Goal: Complete Application Form: Complete application form

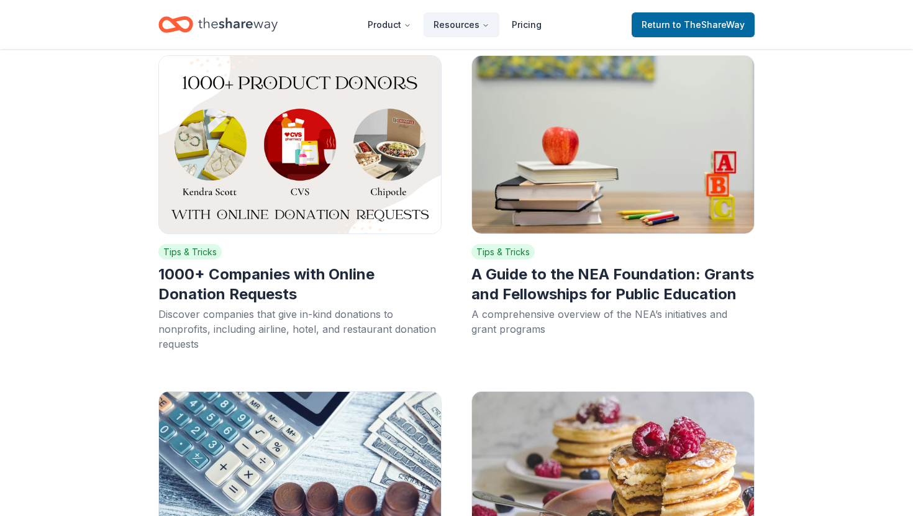
scroll to position [5245, 0]
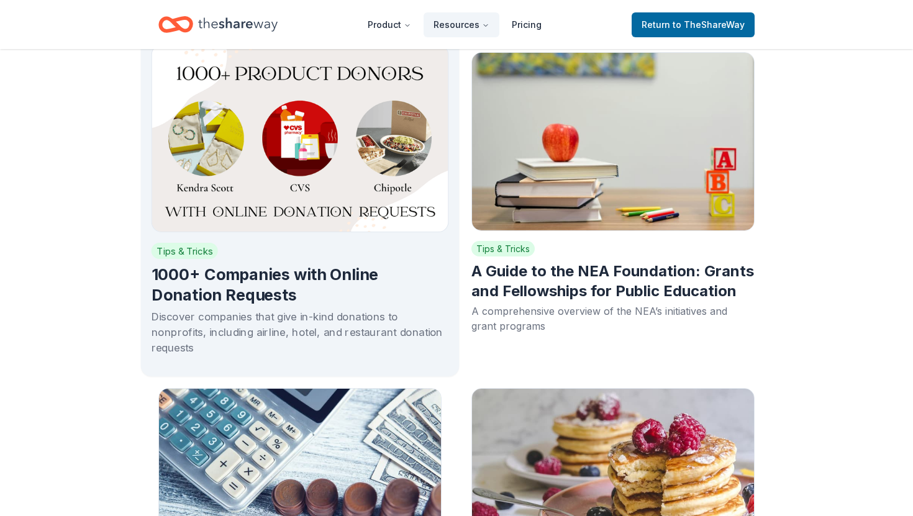
click at [326, 188] on img at bounding box center [301, 139] width 298 height 188
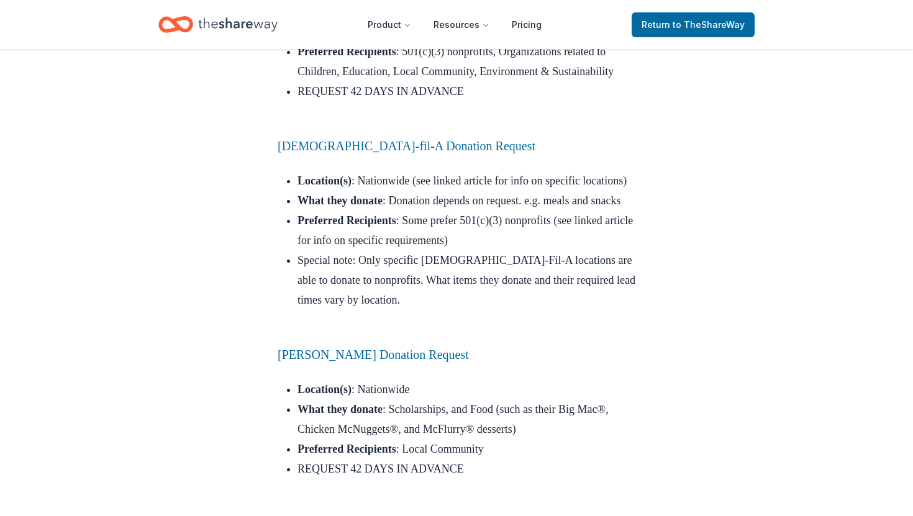
scroll to position [3413, 0]
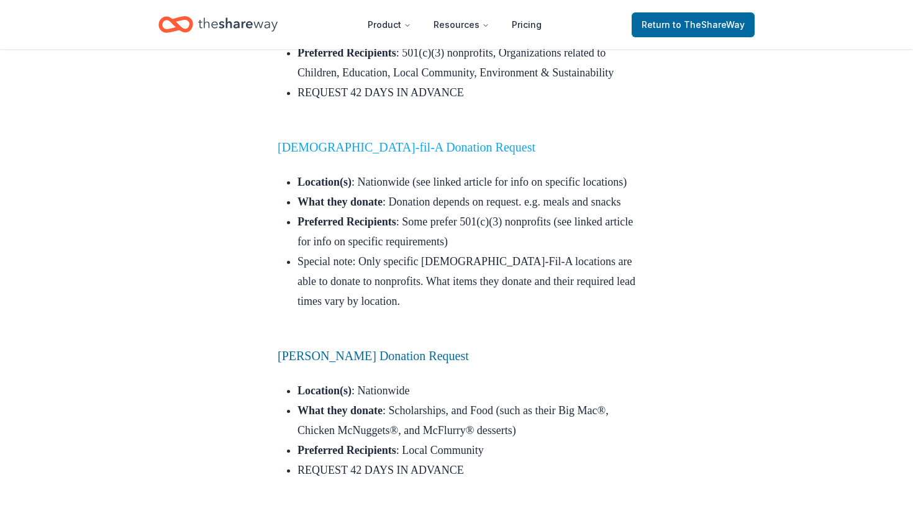
click at [367, 154] on link "Chick-fil-A Donation Request" at bounding box center [407, 147] width 258 height 14
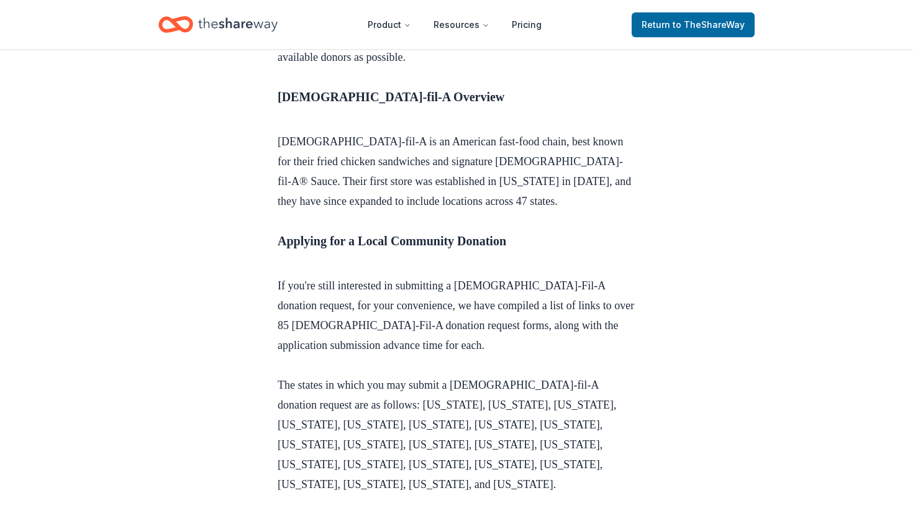
scroll to position [667, 0]
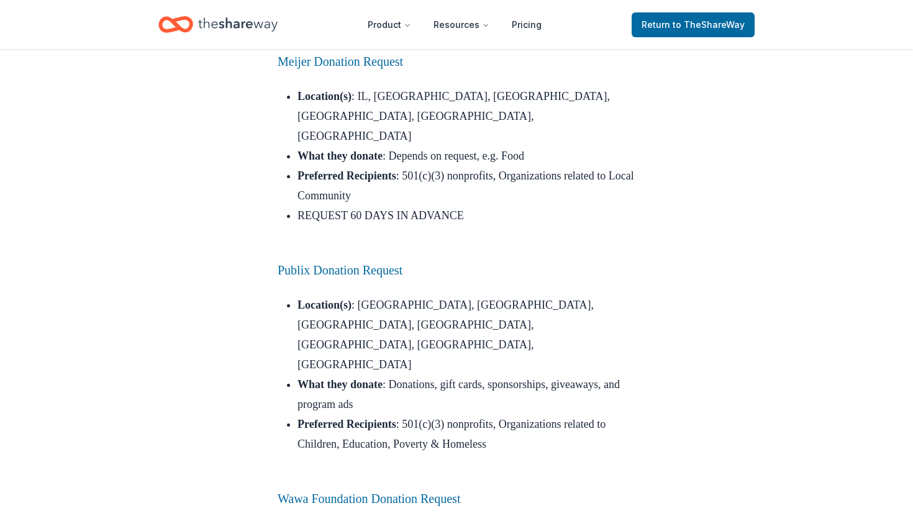
scroll to position [7262, 0]
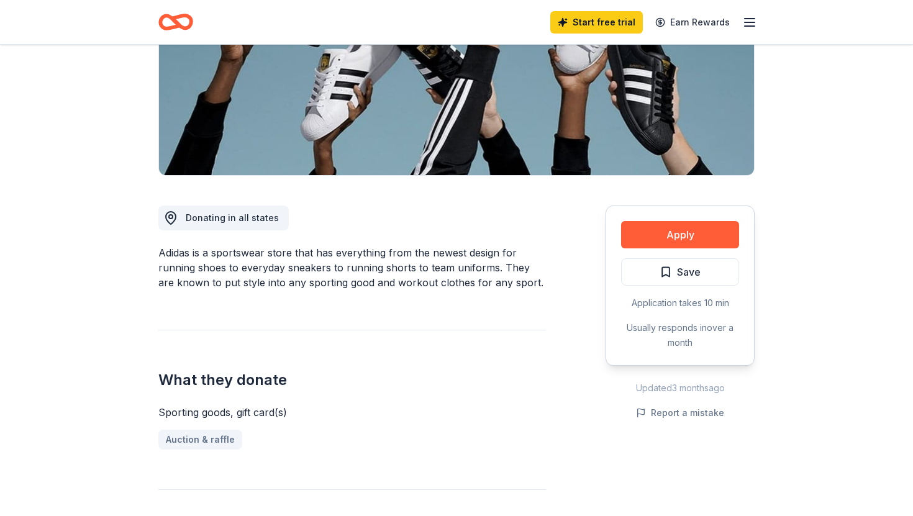
scroll to position [206, 0]
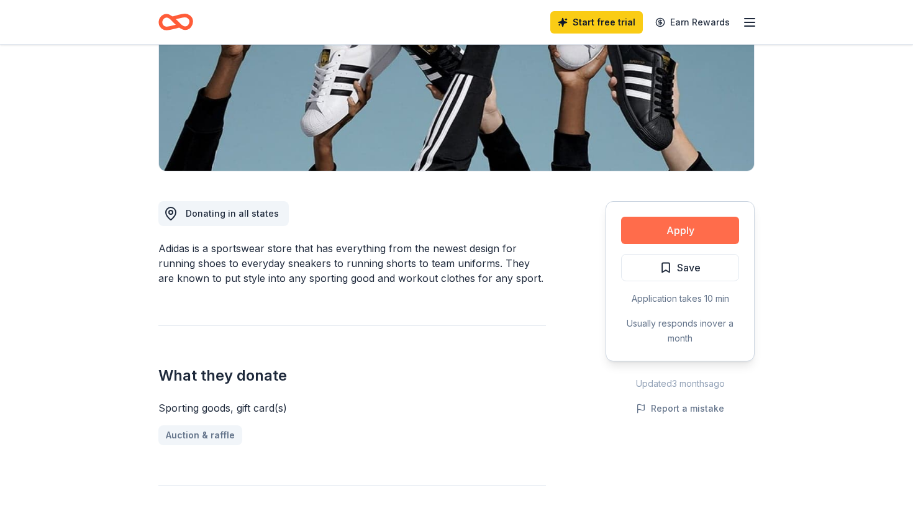
click at [679, 225] on button "Apply" at bounding box center [680, 230] width 118 height 27
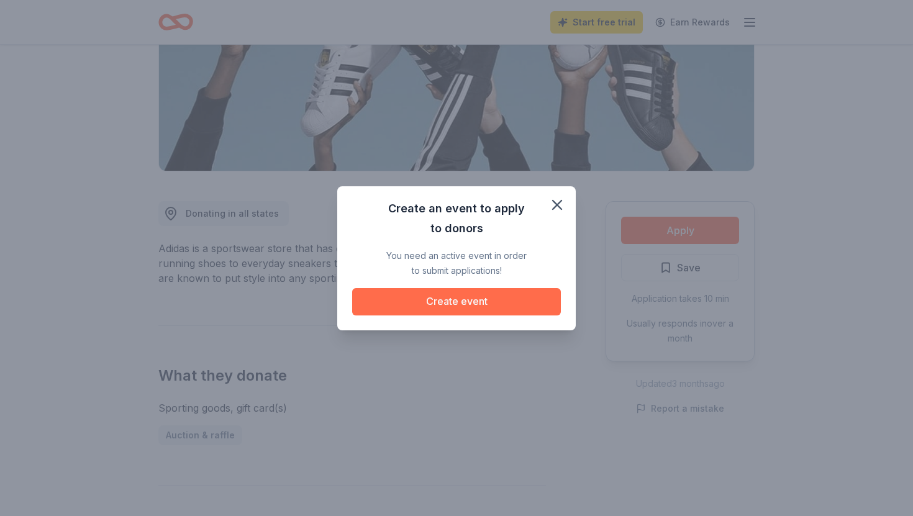
click at [527, 314] on button "Create event" at bounding box center [456, 301] width 209 height 27
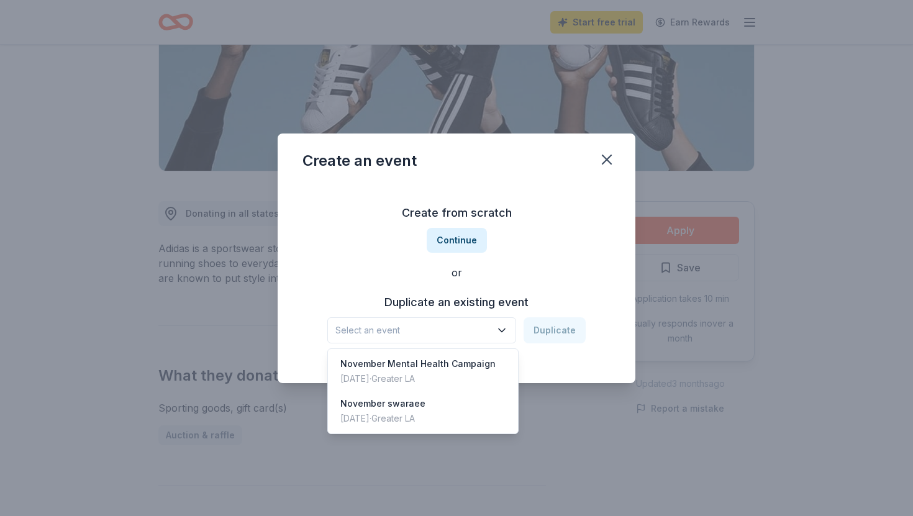
click at [479, 330] on span "Select an event" at bounding box center [412, 330] width 155 height 15
click at [460, 373] on div "Nov 15, 2024 · Greater LA" at bounding box center [417, 378] width 155 height 15
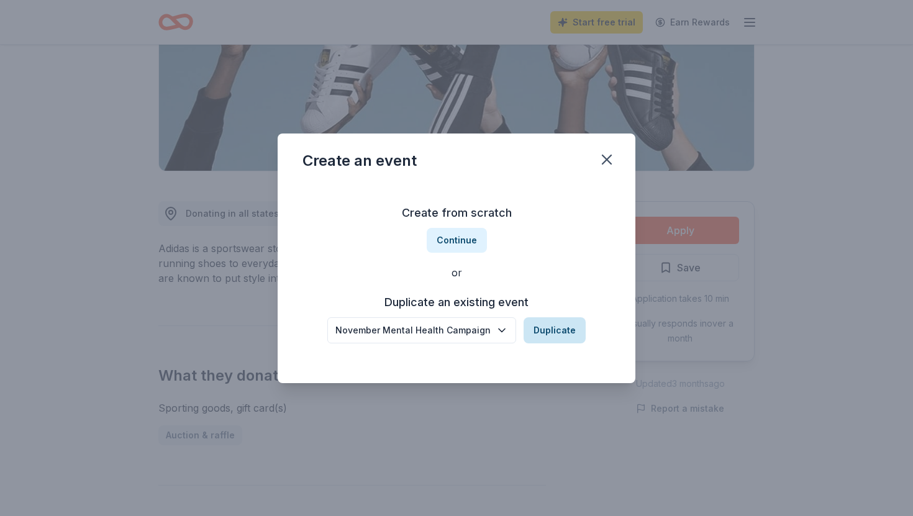
click at [550, 327] on button "Duplicate" at bounding box center [555, 330] width 62 height 26
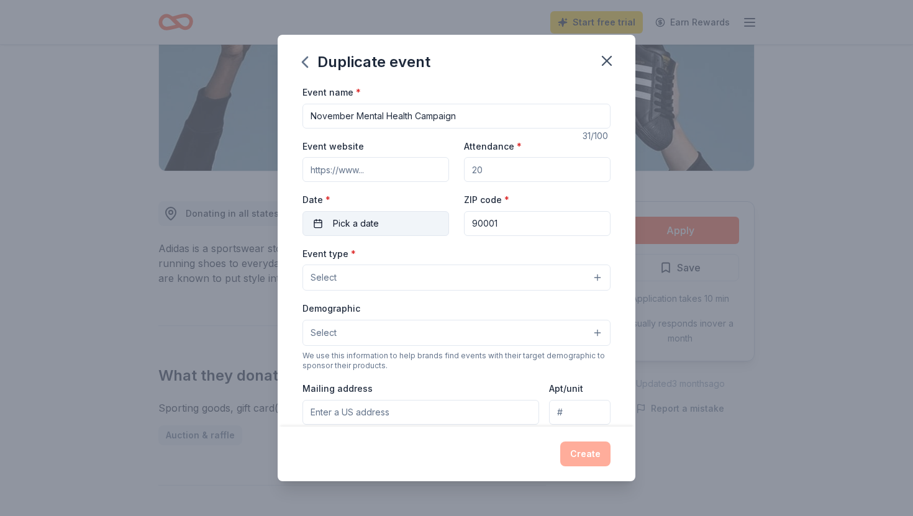
click at [364, 227] on span "Pick a date" at bounding box center [356, 223] width 46 height 15
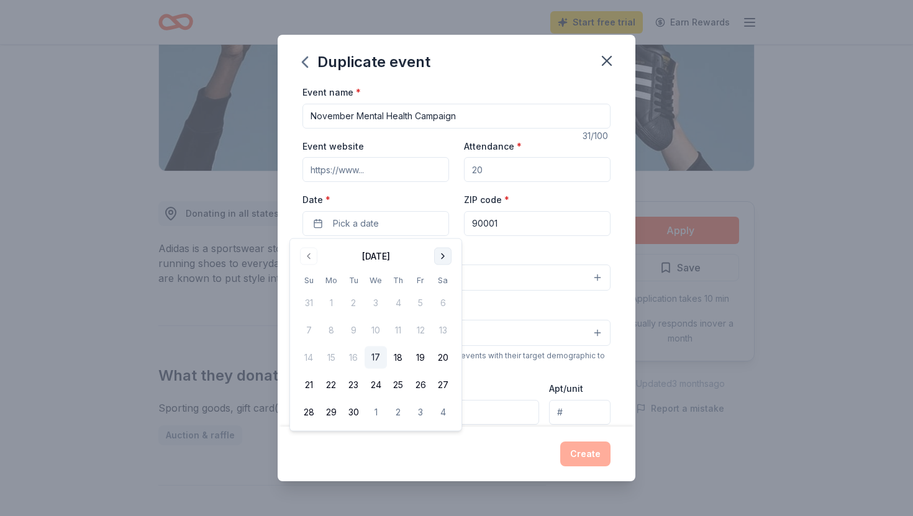
click at [439, 257] on button "Go to next month" at bounding box center [442, 256] width 17 height 17
click at [421, 362] on button "14" at bounding box center [420, 358] width 22 height 22
click at [421, 359] on button "14" at bounding box center [420, 358] width 22 height 22
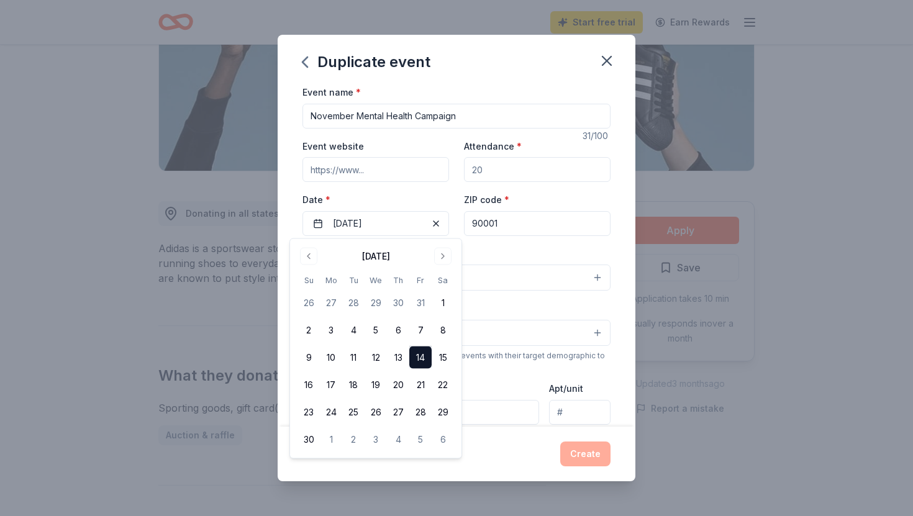
click at [522, 283] on button "Select" at bounding box center [457, 278] width 308 height 26
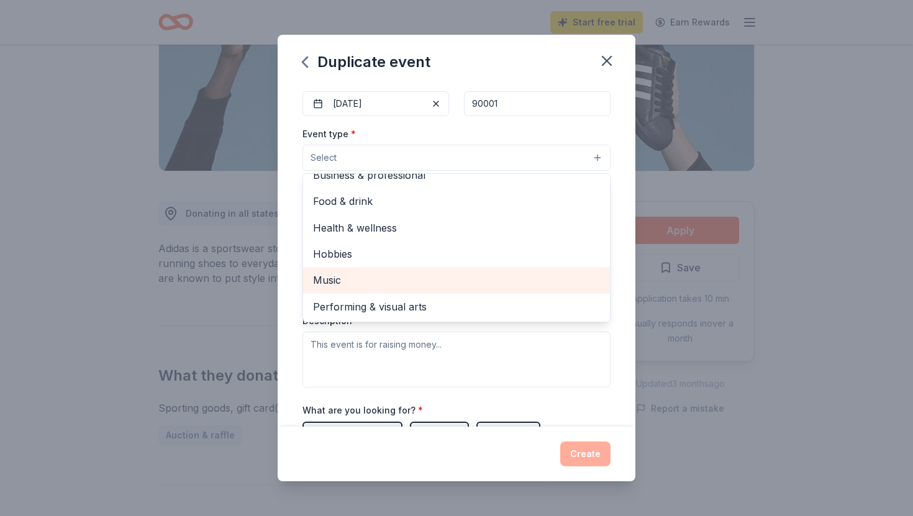
scroll to position [0, 0]
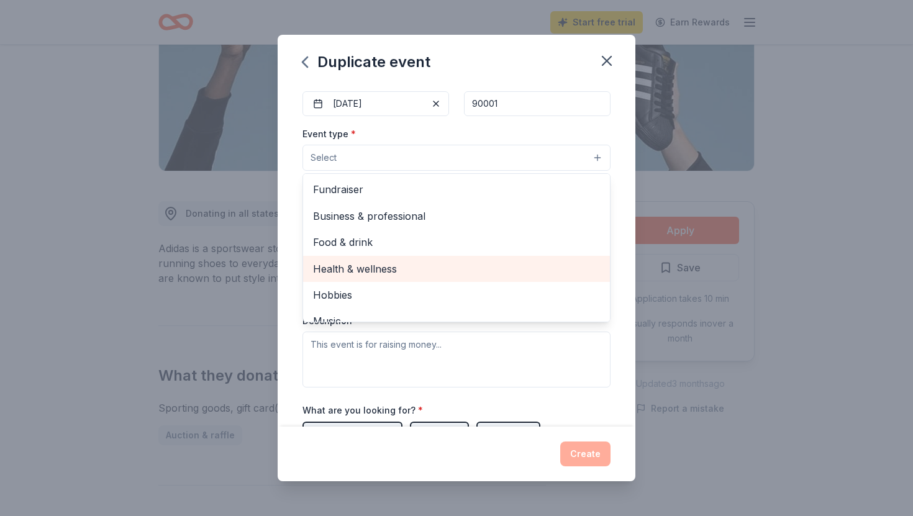
click at [372, 266] on span "Health & wellness" at bounding box center [456, 269] width 287 height 16
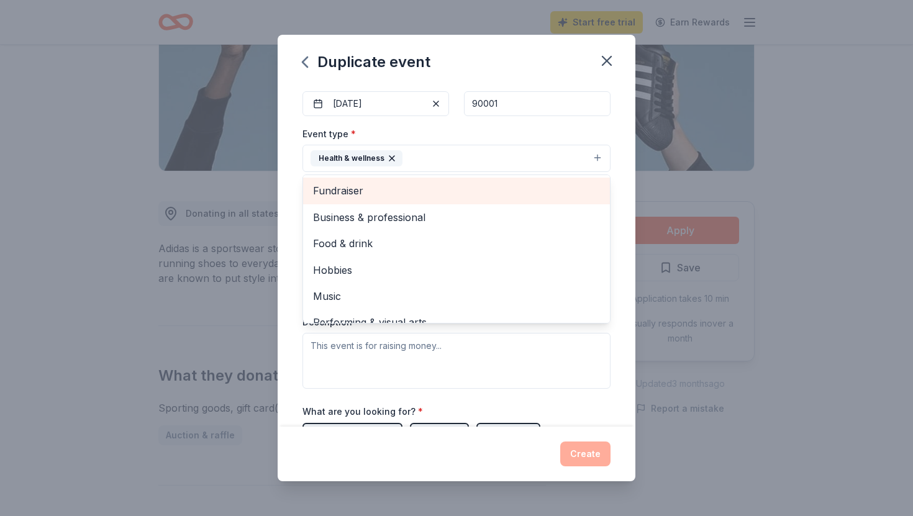
click at [441, 193] on span "Fundraiser" at bounding box center [456, 191] width 287 height 16
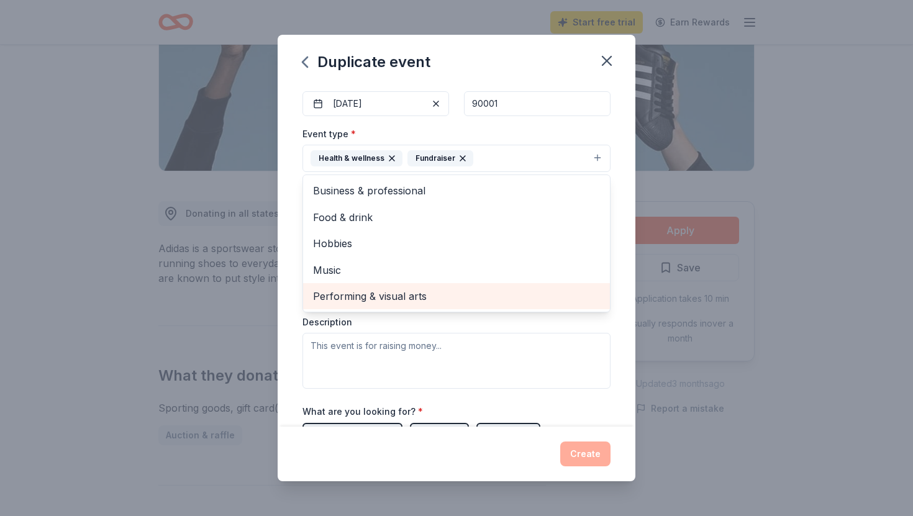
click at [381, 293] on span "Performing & visual arts" at bounding box center [456, 296] width 287 height 16
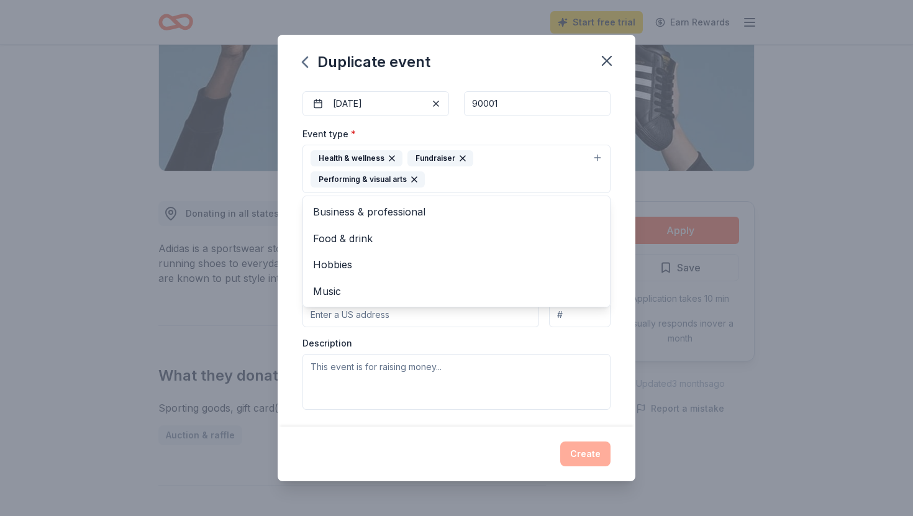
click at [434, 316] on div "Event type * Health & wellness Fundraiser Performing & visual arts Business & p…" at bounding box center [457, 268] width 308 height 284
click at [419, 175] on icon "button" at bounding box center [414, 180] width 10 height 10
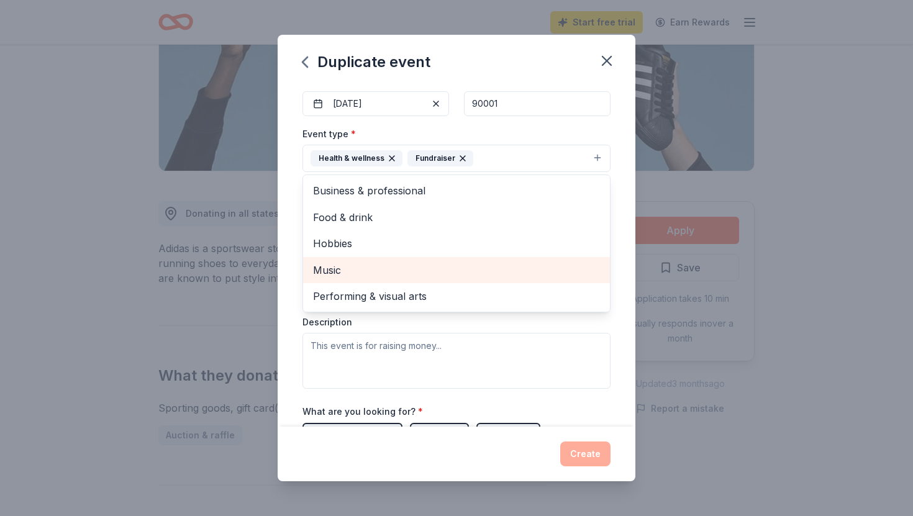
click at [322, 273] on span "Music" at bounding box center [456, 270] width 287 height 16
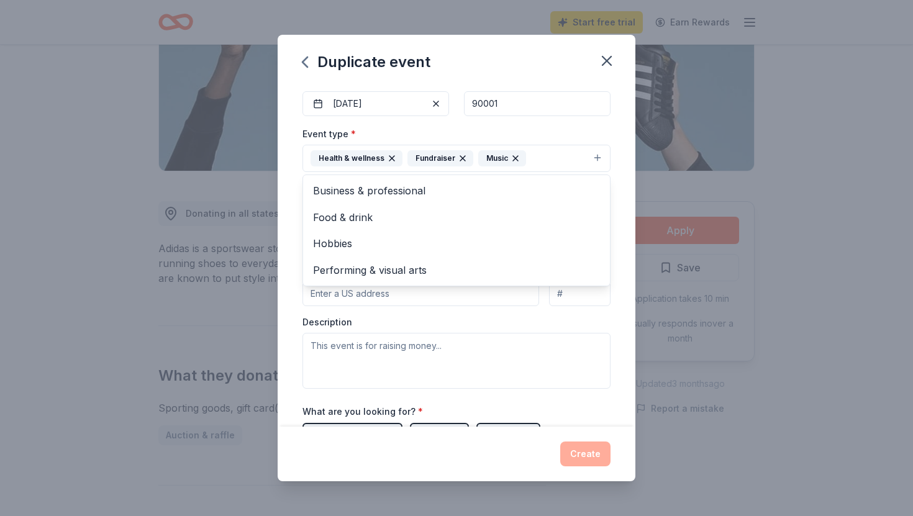
click at [370, 315] on div "Event type * Health & wellness Fundraiser Music Business & professional Food & …" at bounding box center [457, 257] width 308 height 263
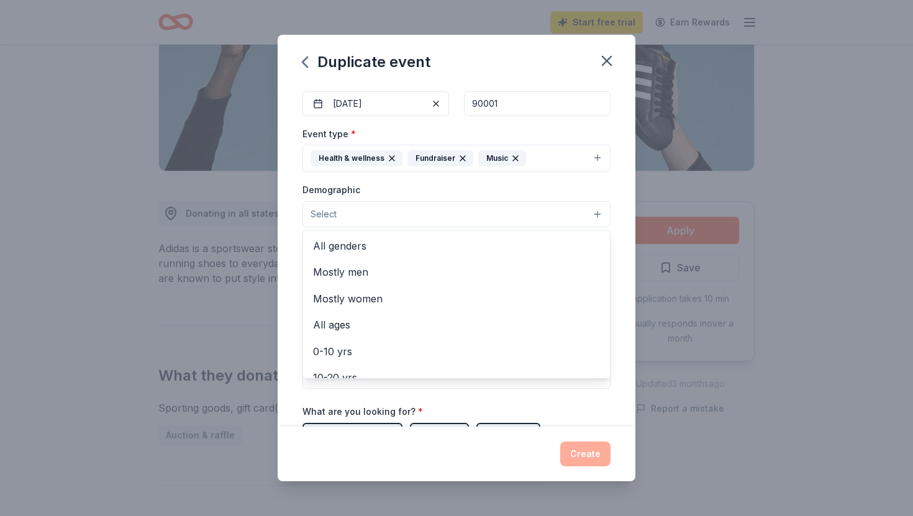
click at [401, 220] on button "Select" at bounding box center [457, 214] width 308 height 26
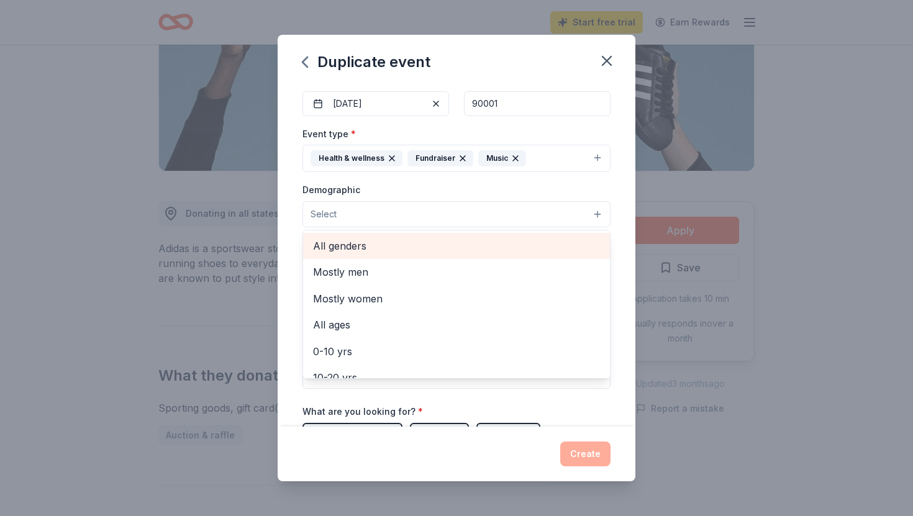
click at [373, 253] on span "All genders" at bounding box center [456, 246] width 287 height 16
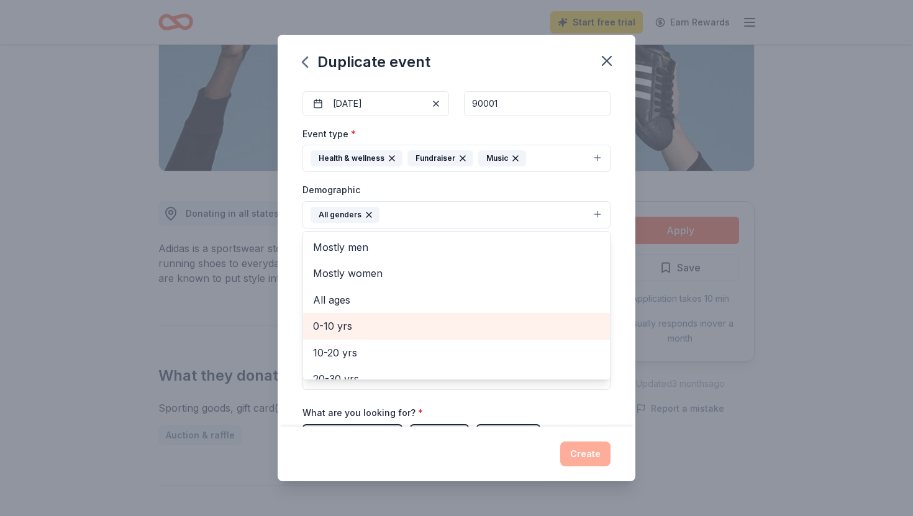
click at [356, 324] on span "0-10 yrs" at bounding box center [456, 326] width 287 height 16
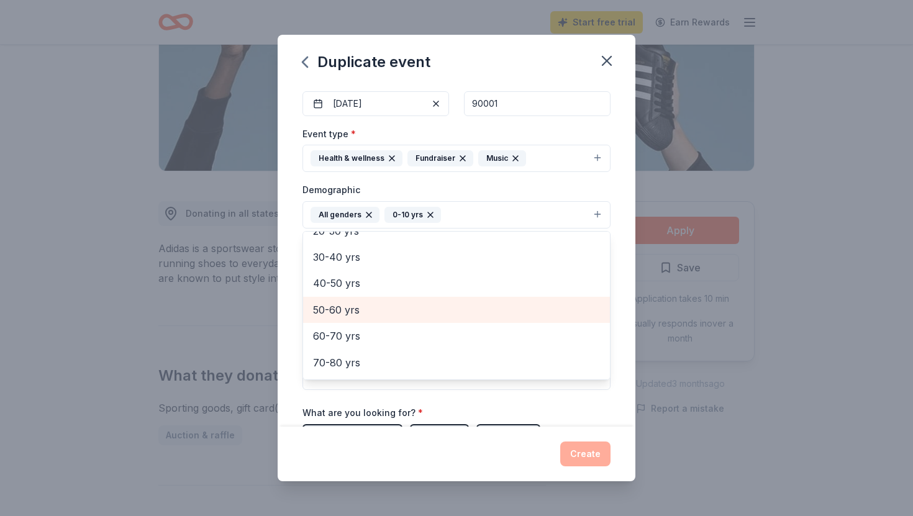
scroll to position [147, 0]
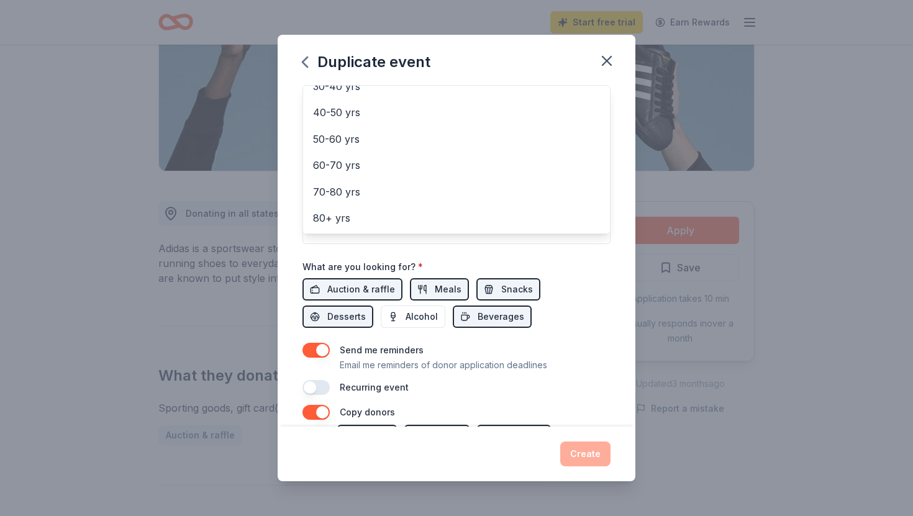
click at [522, 246] on div "Event name * November Mental Health Campaign 31 /100 Event website Attendance *…" at bounding box center [457, 107] width 308 height 576
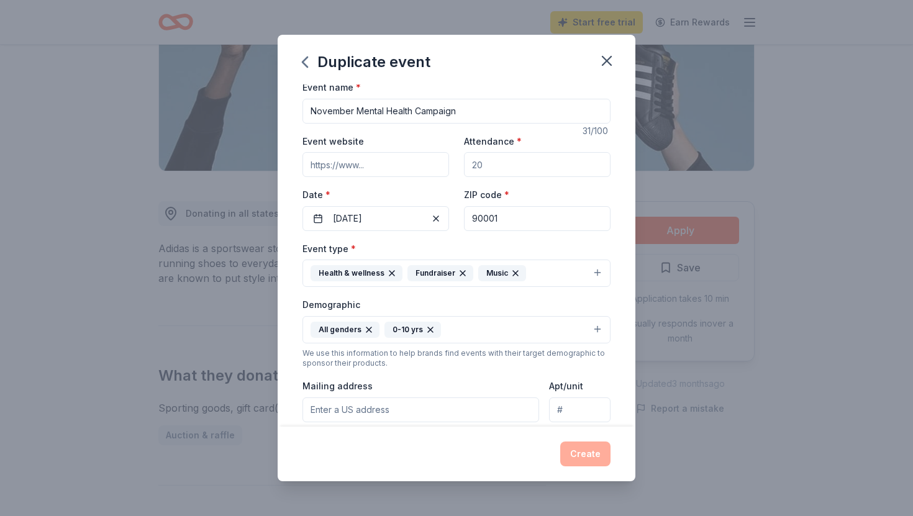
scroll to position [0, 0]
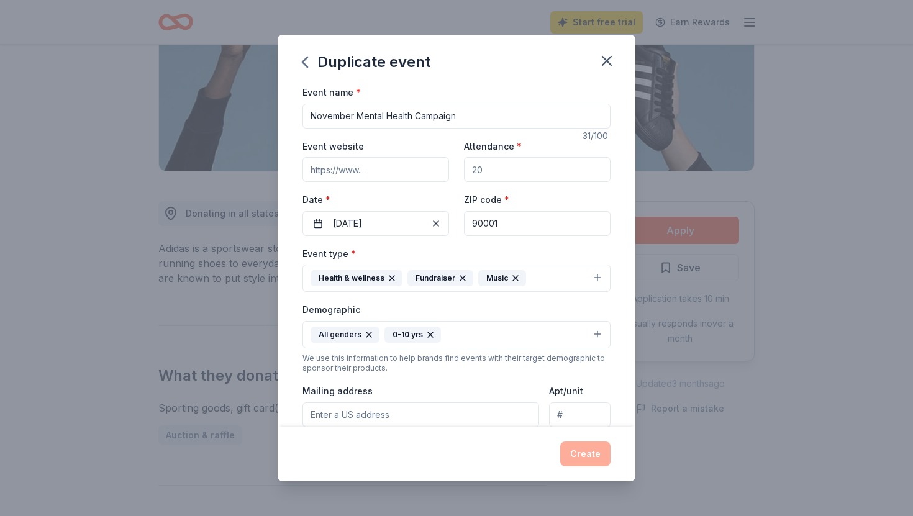
click at [372, 172] on input "Event website" at bounding box center [376, 169] width 147 height 25
paste input "https://parmeleeavees.lausd.org/"
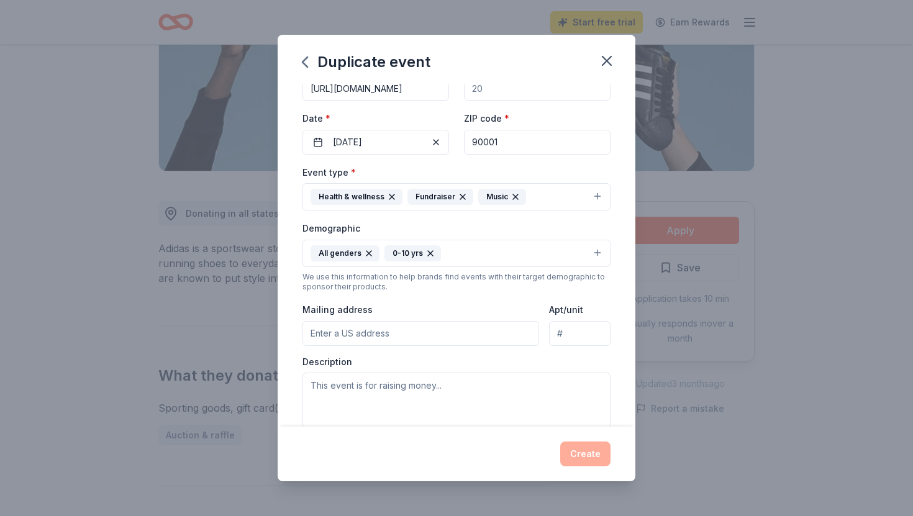
scroll to position [84, 0]
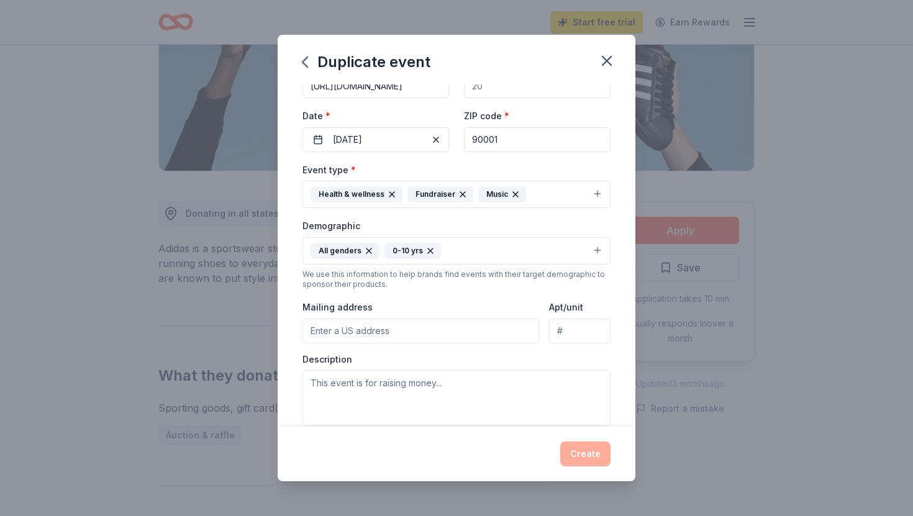
type input "https://parmeleeavees.lausd.org/"
click at [408, 339] on input "Mailing address" at bounding box center [421, 331] width 237 height 25
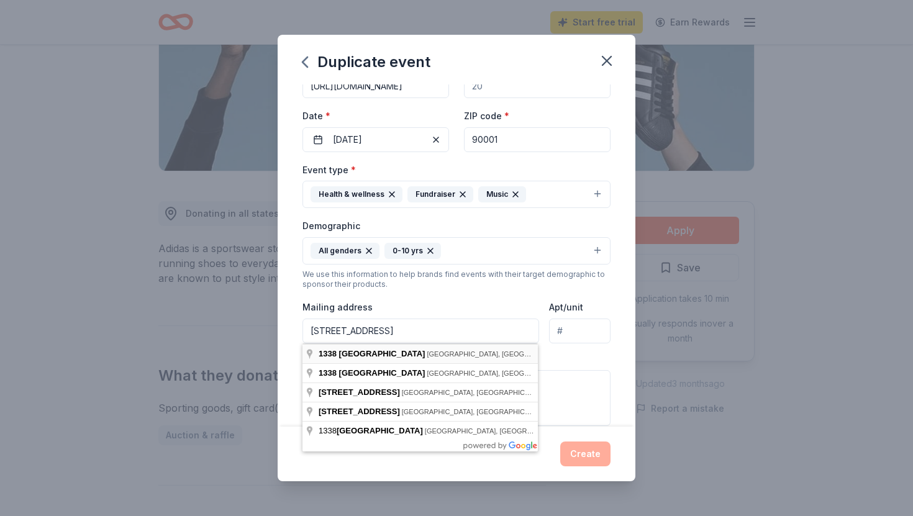
type input "1338 East 76th Place, Los Angeles, CA, 90001"
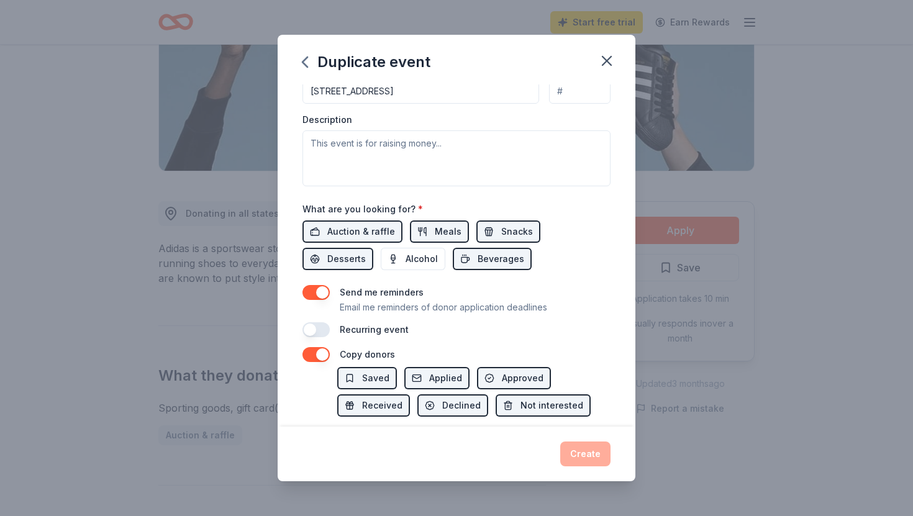
scroll to position [309, 0]
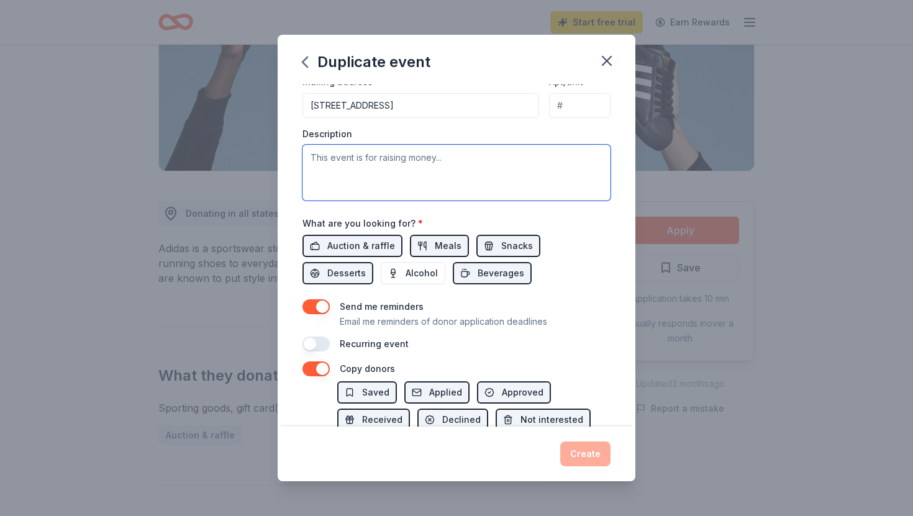
click at [412, 181] on textarea at bounding box center [457, 173] width 308 height 56
paste textarea "Event Concept: A Mental Health Recess designed to help elementary students de-s…"
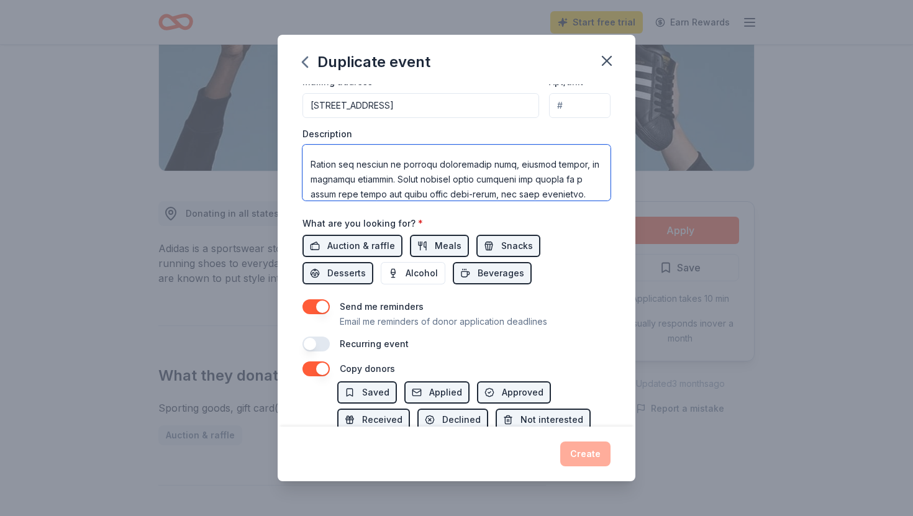
click at [426, 154] on textarea at bounding box center [457, 173] width 308 height 56
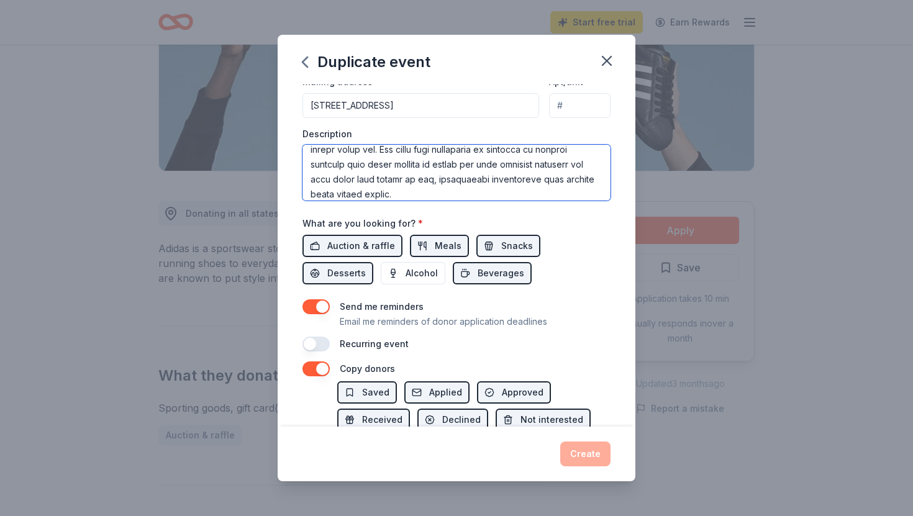
scroll to position [89, 0]
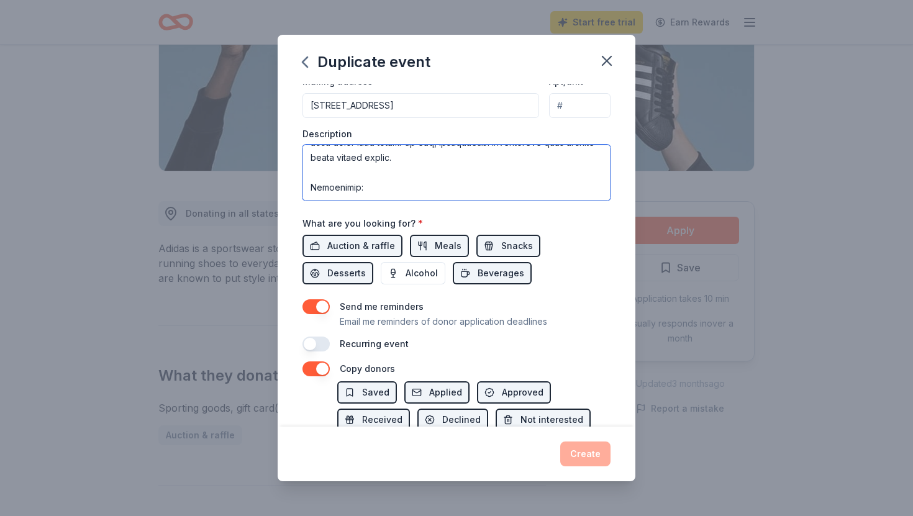
click at [308, 158] on textarea at bounding box center [457, 173] width 308 height 56
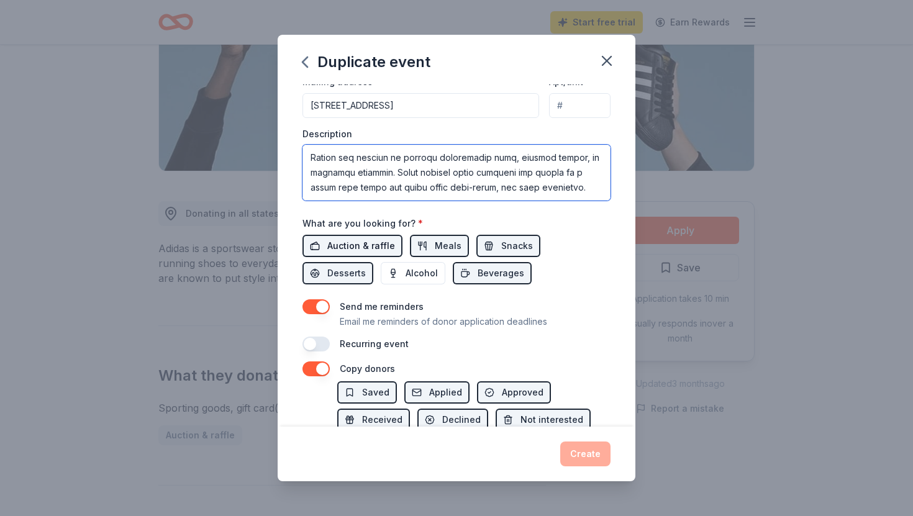
drag, startPoint x: 308, startPoint y: 150, endPoint x: 365, endPoint y: 238, distance: 104.8
click at [365, 238] on div "Event name * November Mental Health Campaign 31 /100 Event website https://parm…" at bounding box center [457, 63] width 308 height 576
drag, startPoint x: 586, startPoint y: 189, endPoint x: 339, endPoint y: 142, distance: 251.7
click at [339, 142] on div "Description Event Concept: A Mental Health Recess designed to help elementary s…" at bounding box center [457, 164] width 308 height 73
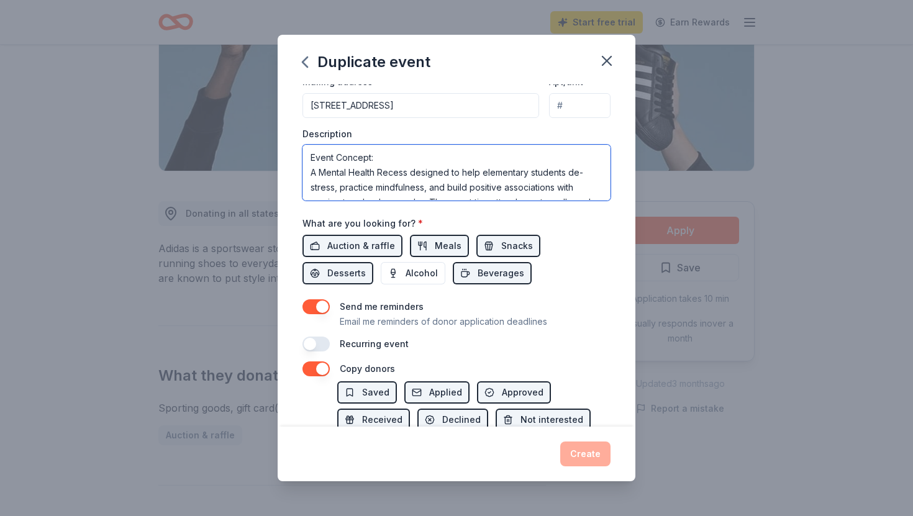
type textarea "Event Concept: A Mental Health Recess designed to help elementary students de-s…"
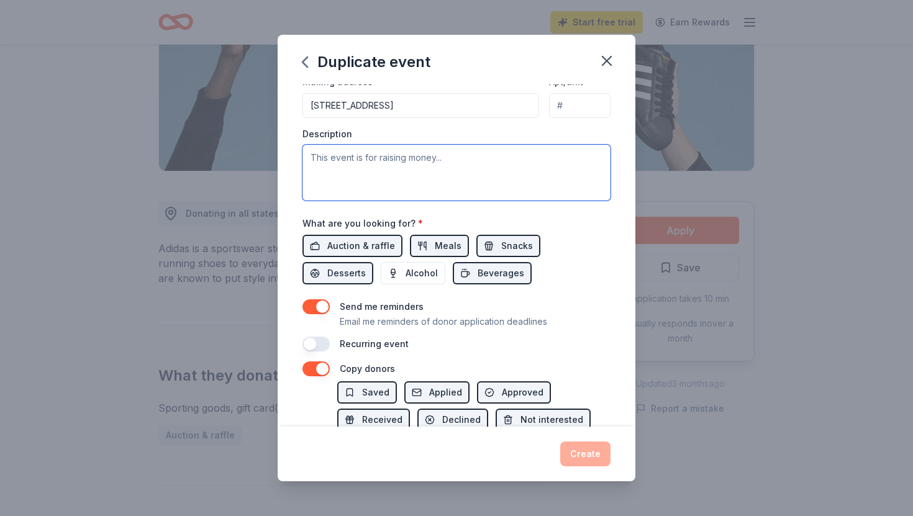
click at [363, 155] on textarea at bounding box center [457, 173] width 308 height 56
paste textarea "A Mental Health Recess designed for elementary students and their parents to hi…"
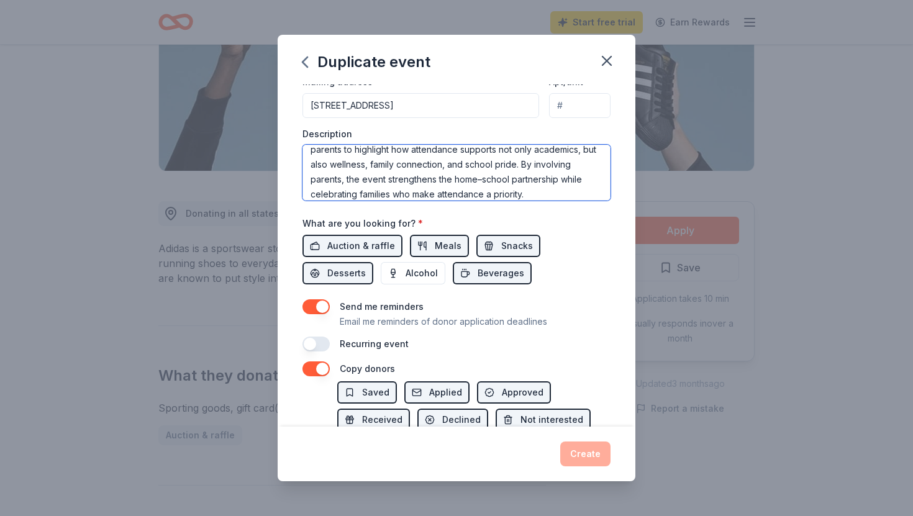
scroll to position [38, 0]
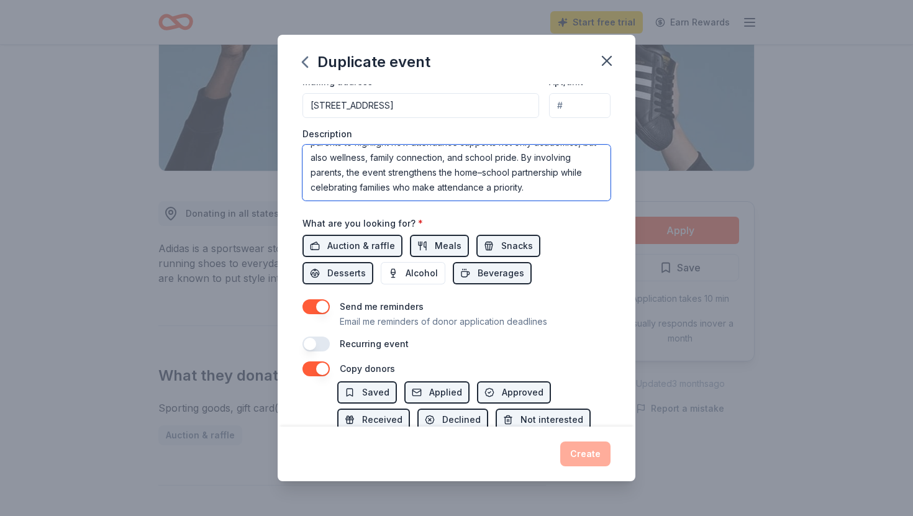
paste textarea "Parent Activities & Roles: 1. Family Gratitude Board – Parents and children wri…"
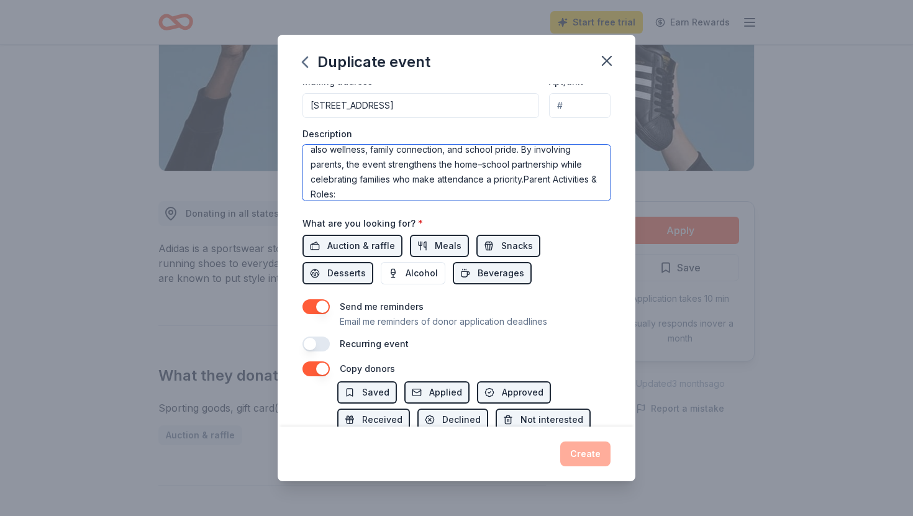
scroll to position [142, 0]
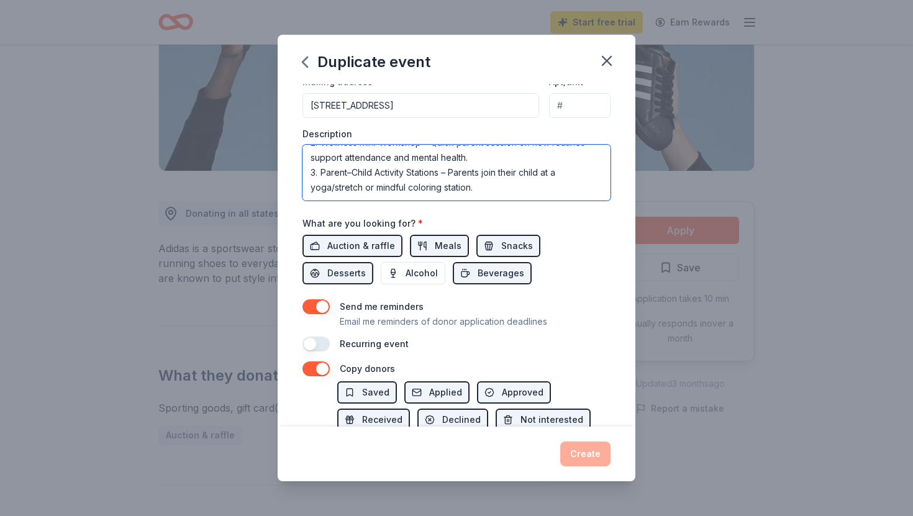
click at [334, 195] on textarea "A Mental Health Recess designed for elementary students and their parents to hi…" at bounding box center [457, 173] width 308 height 56
paste textarea "Incentives for Parents: • Raffle for gift cards, donated items, or event vouche…"
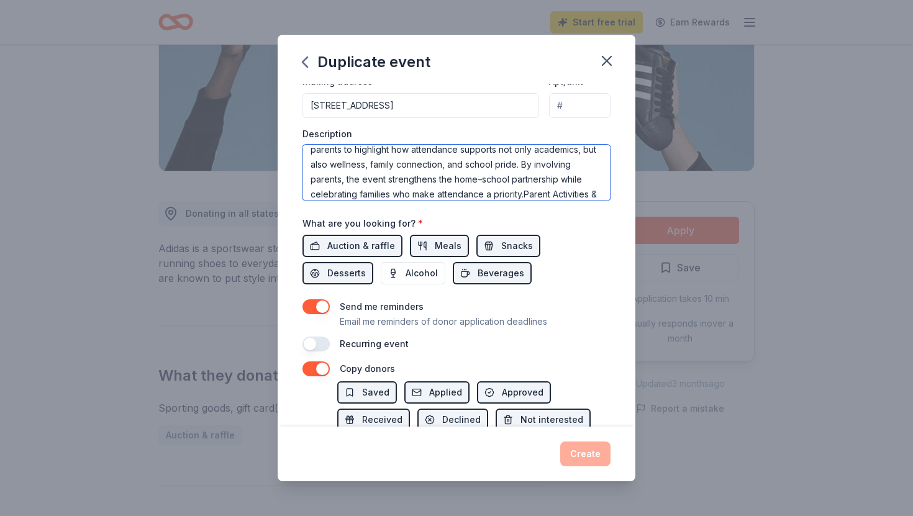
scroll to position [60, 0]
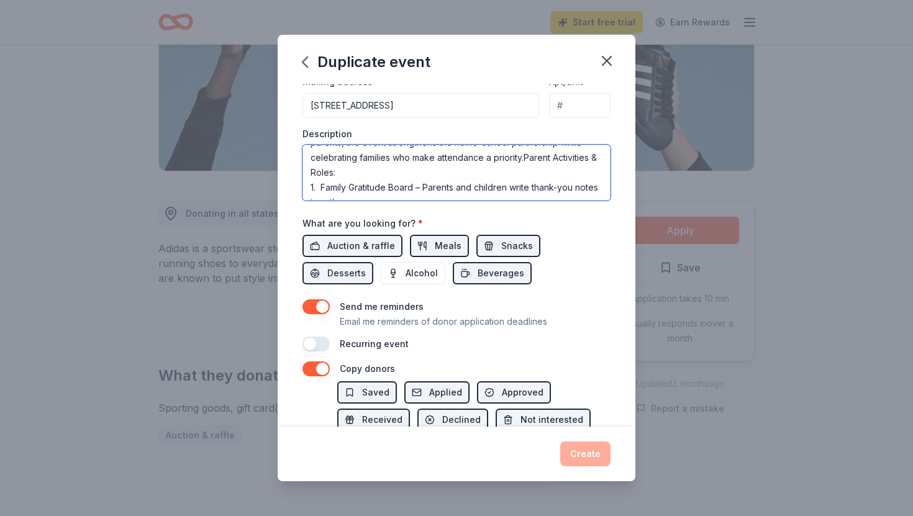
click at [524, 158] on textarea "A Mental Health Recess designed for elementary students and their parents to hi…" at bounding box center [457, 173] width 308 height 56
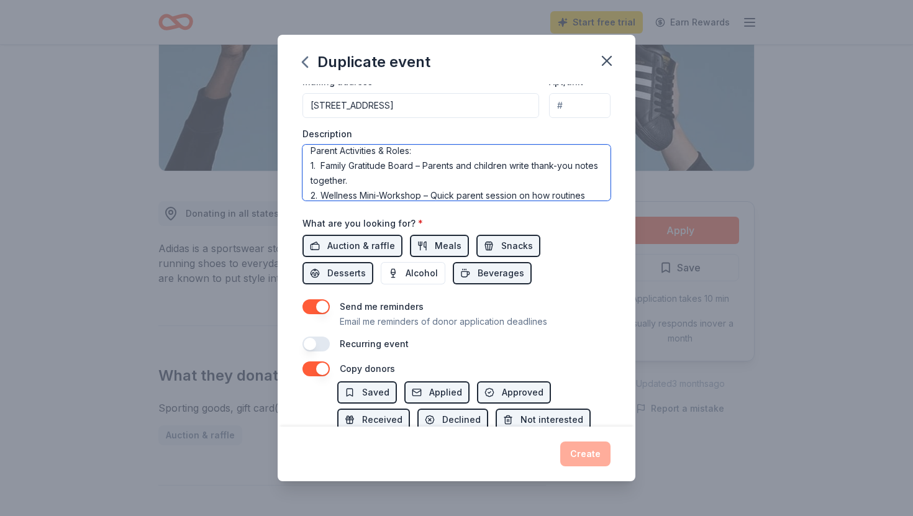
click at [596, 196] on textarea "A Mental Health Recess designed for elementary students and their parents to hi…" at bounding box center [457, 173] width 308 height 56
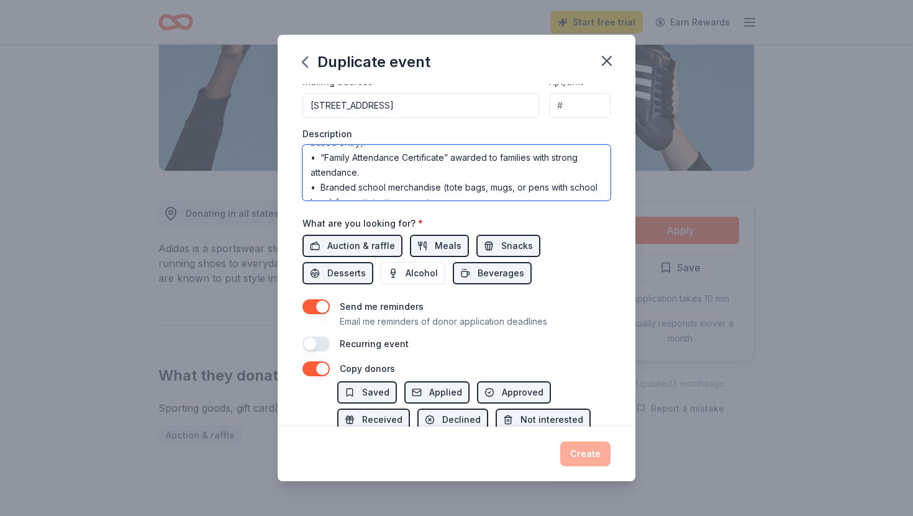
scroll to position [239, 0]
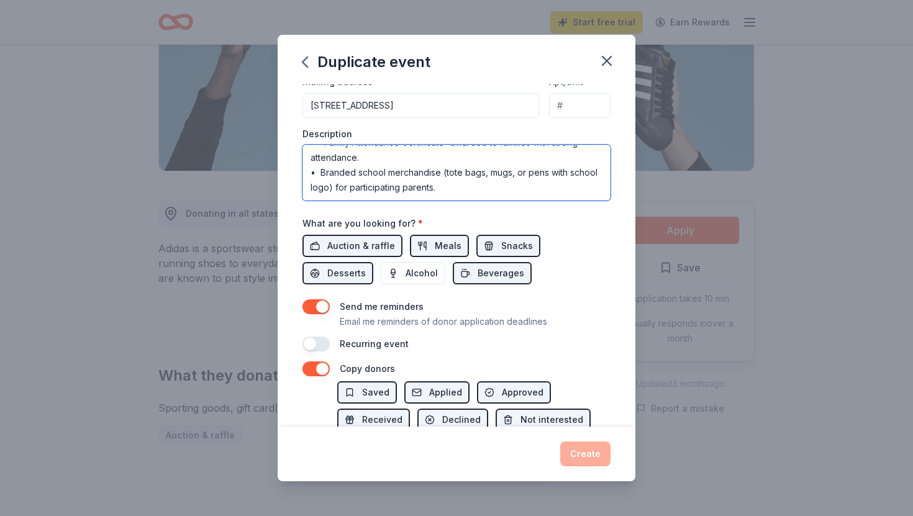
paste textarea "• “Mindful Recess Kits” (stress balls, coloring pencils, journals, or stickers)…"
click at [445, 174] on textarea at bounding box center [457, 173] width 308 height 56
click at [436, 172] on textarea at bounding box center [457, 173] width 308 height 56
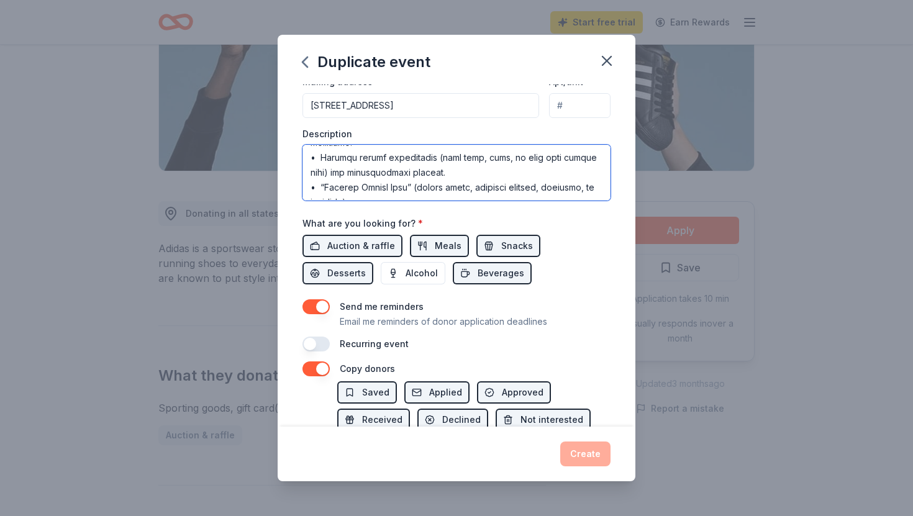
click at [490, 185] on textarea at bounding box center [457, 173] width 308 height 56
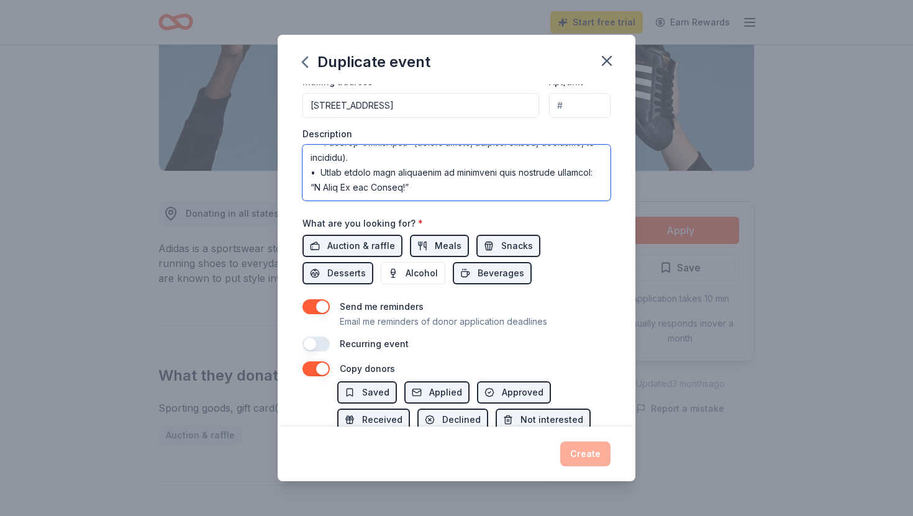
scroll to position [291, 0]
click at [326, 193] on textarea at bounding box center [457, 173] width 308 height 56
click at [312, 192] on textarea at bounding box center [457, 173] width 308 height 56
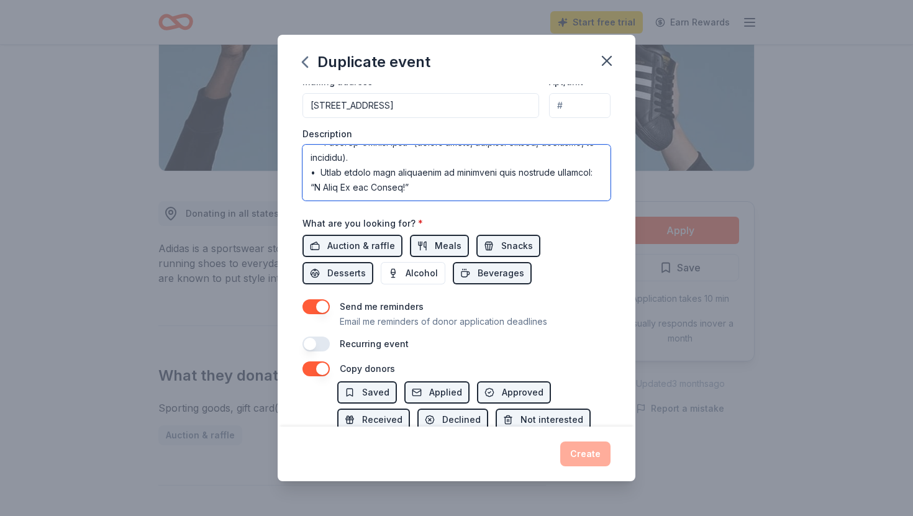
paste textarea "Why It Works: • Builds positive connections between families, students, and the…"
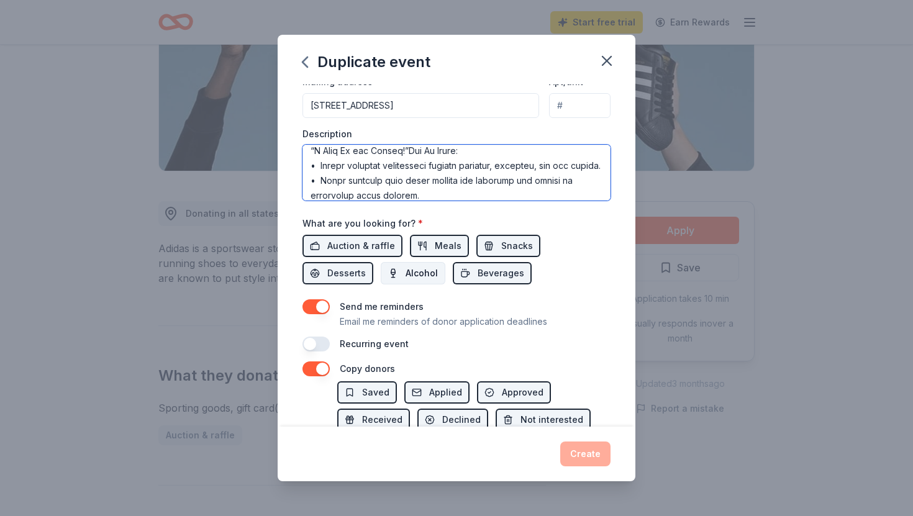
scroll to position [283, 0]
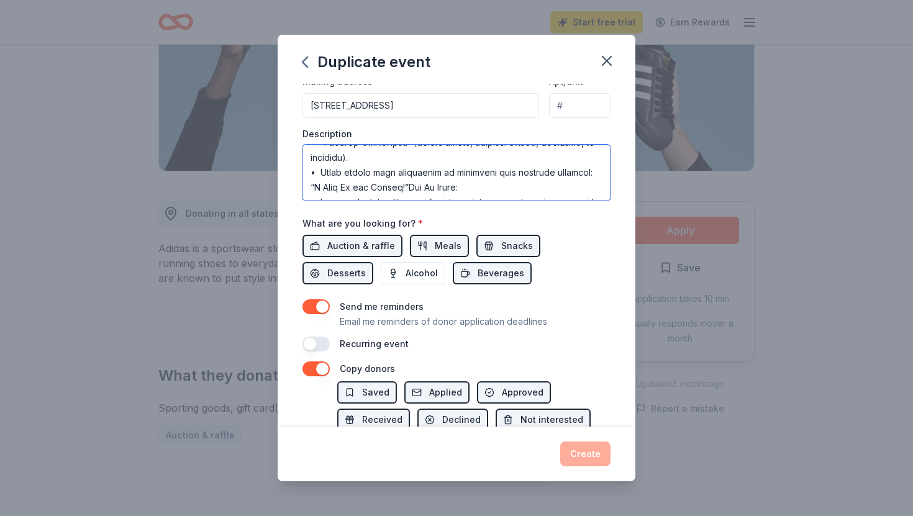
click at [407, 193] on textarea at bounding box center [457, 173] width 308 height 56
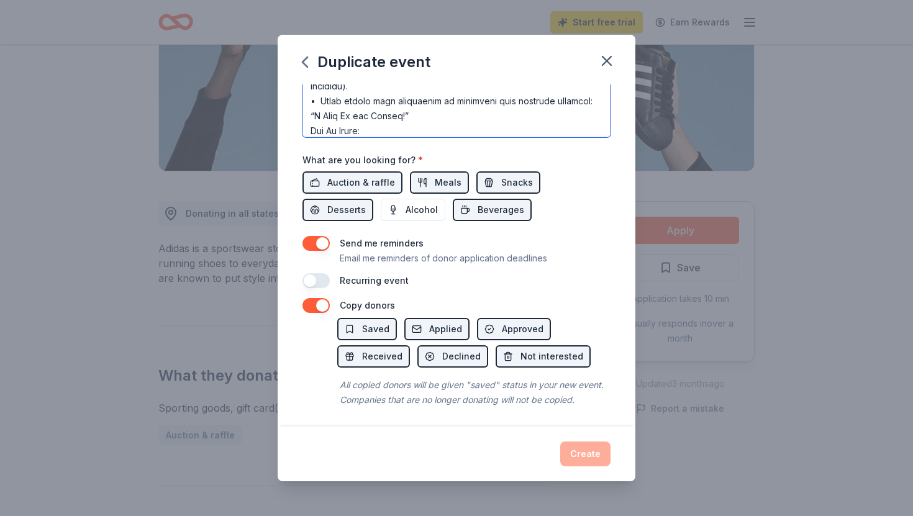
scroll to position [375, 0]
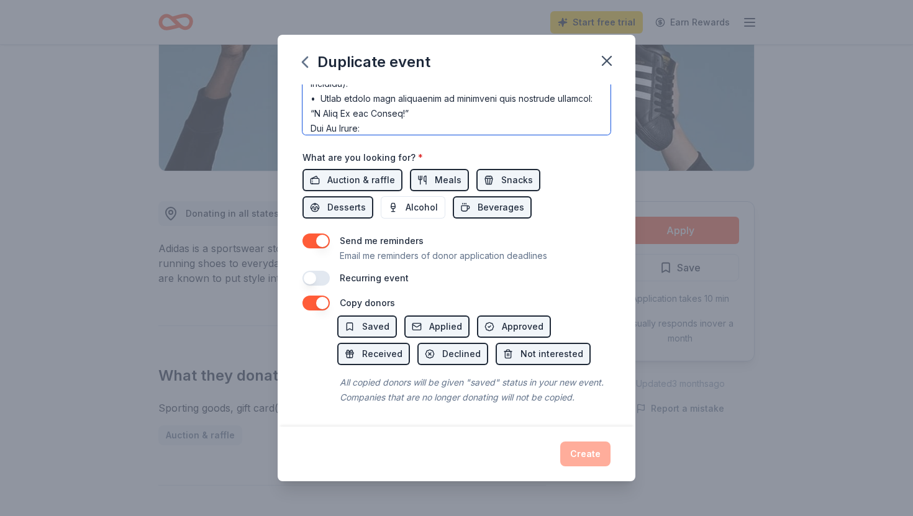
type textarea "A Mental Health Recess designed for elementary students and their parents to hi…"
click at [577, 294] on div "Event name * November Mental Health Campaign 31 /100 Event website https://parm…" at bounding box center [457, 255] width 358 height 342
click at [550, 112] on textarea at bounding box center [457, 107] width 308 height 56
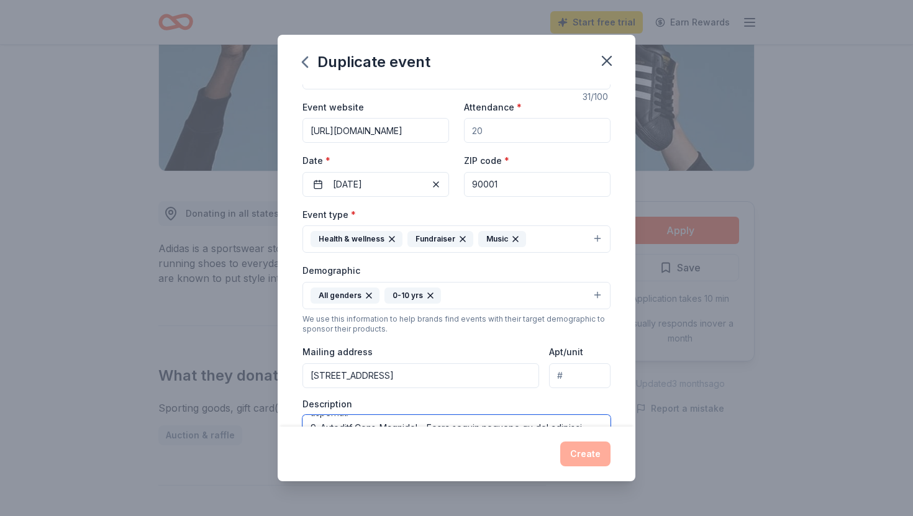
scroll to position [37, 0]
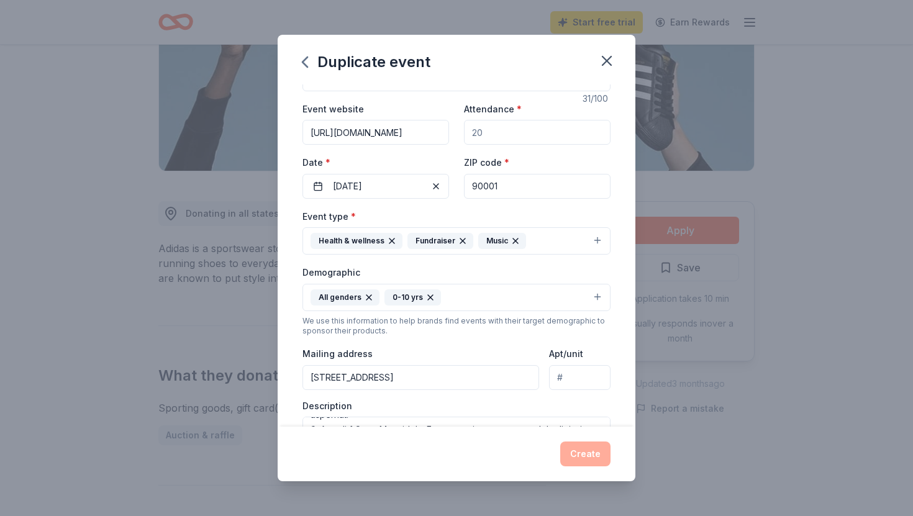
click at [490, 137] on input "Attendance *" at bounding box center [537, 132] width 147 height 25
type input "300"
click at [593, 462] on button "Create" at bounding box center [585, 454] width 50 height 25
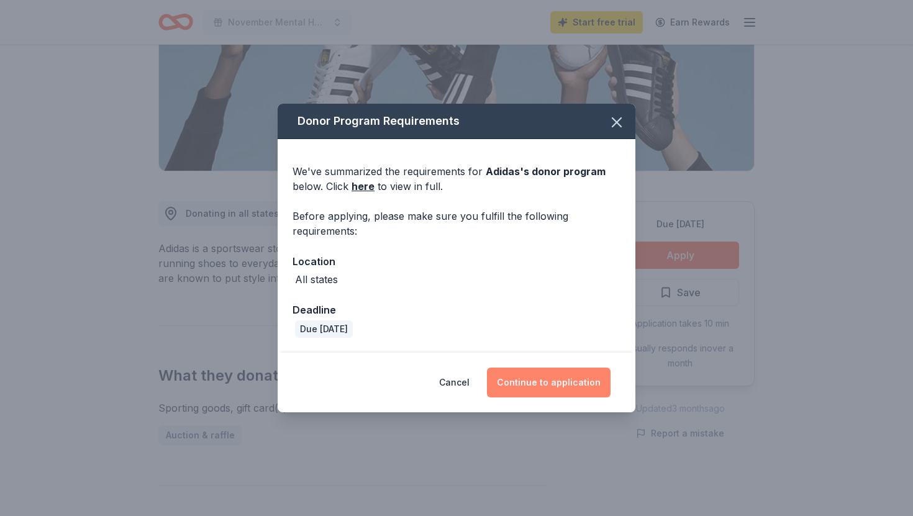
click at [561, 391] on button "Continue to application" at bounding box center [549, 383] width 124 height 30
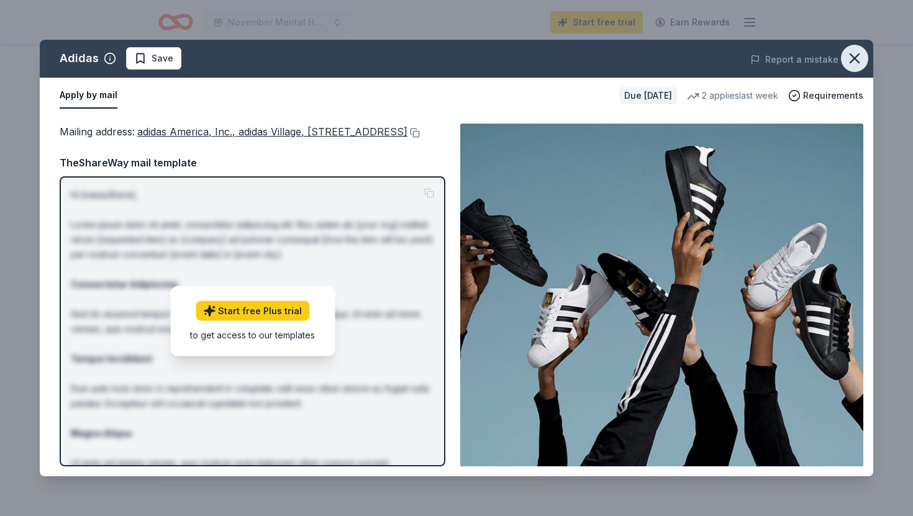
click at [858, 66] on icon "button" at bounding box center [854, 58] width 17 height 17
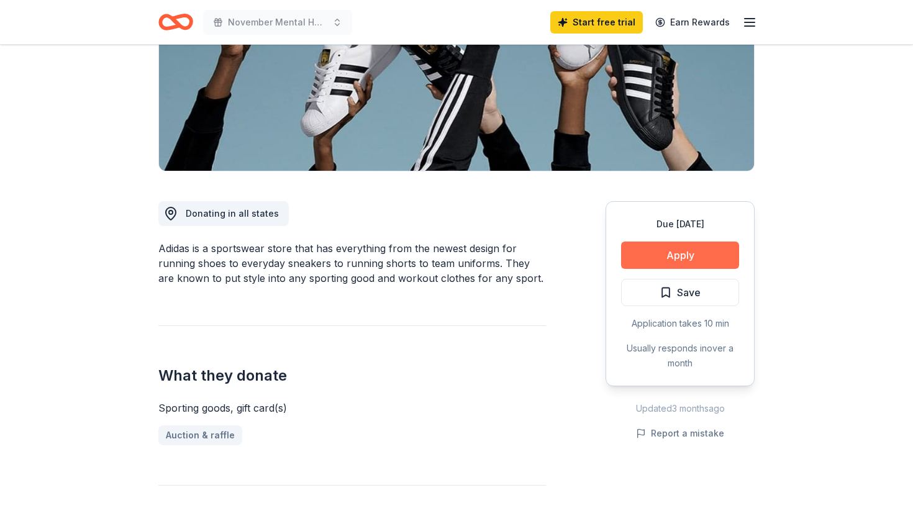
click at [667, 256] on button "Apply" at bounding box center [680, 255] width 118 height 27
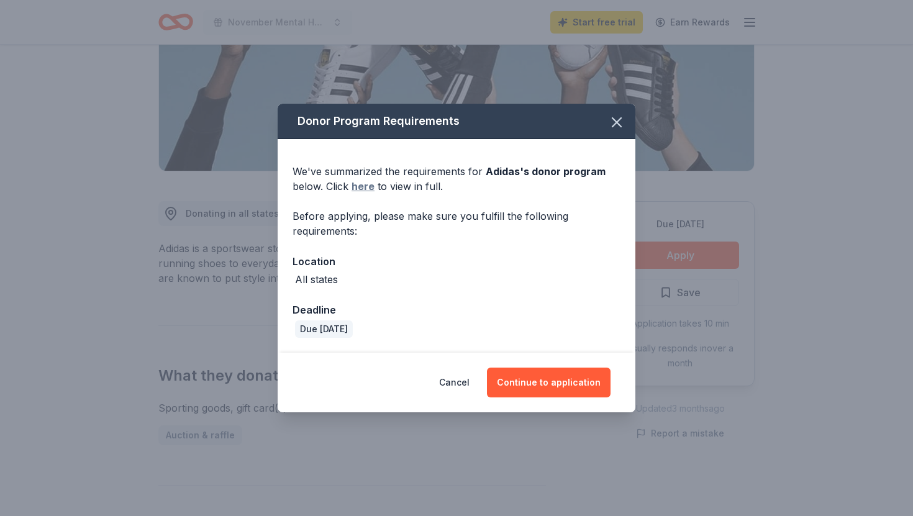
click at [363, 183] on link "here" at bounding box center [363, 186] width 23 height 15
click at [619, 129] on icon "button" at bounding box center [616, 122] width 17 height 17
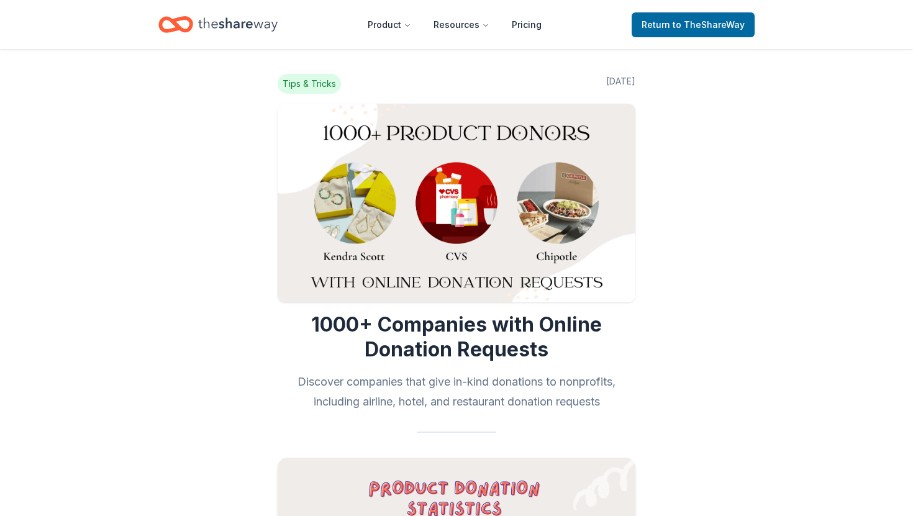
scroll to position [7262, 0]
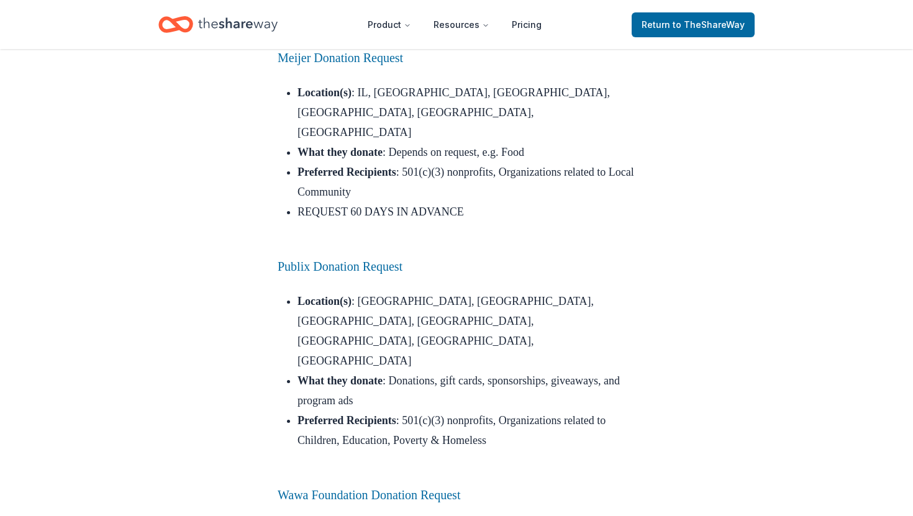
click at [222, 27] on icon "Home" at bounding box center [238, 24] width 80 height 14
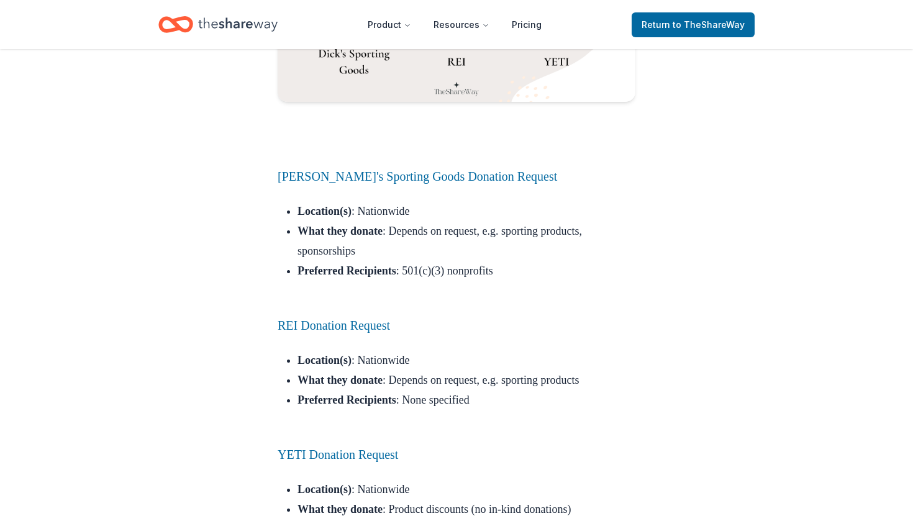
scroll to position [9597, 0]
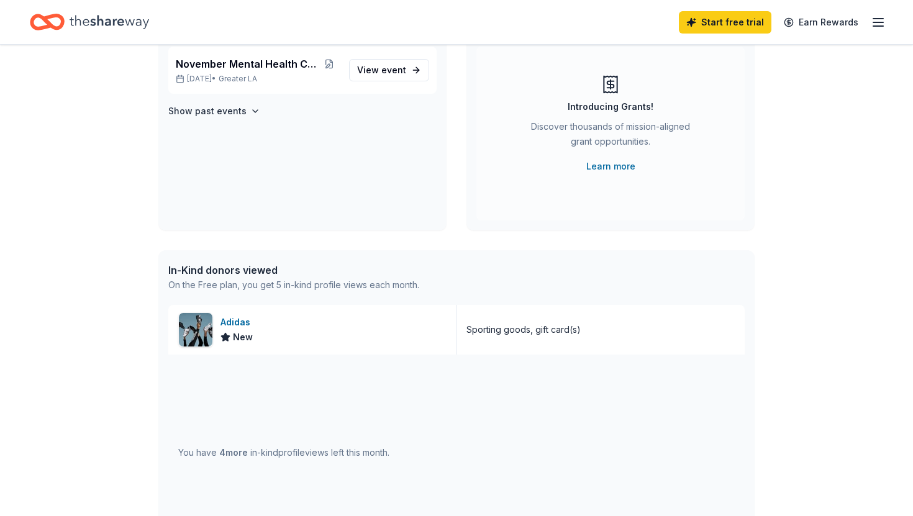
scroll to position [126, 0]
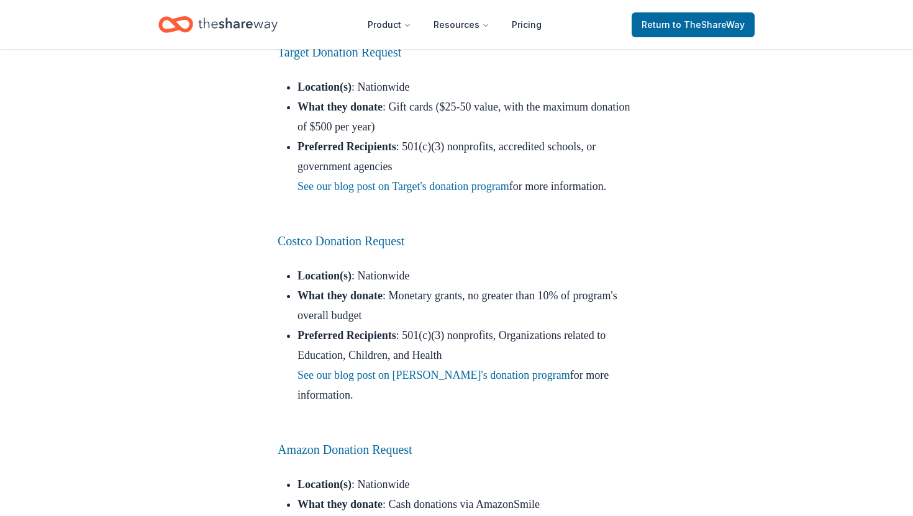
scroll to position [10617, 0]
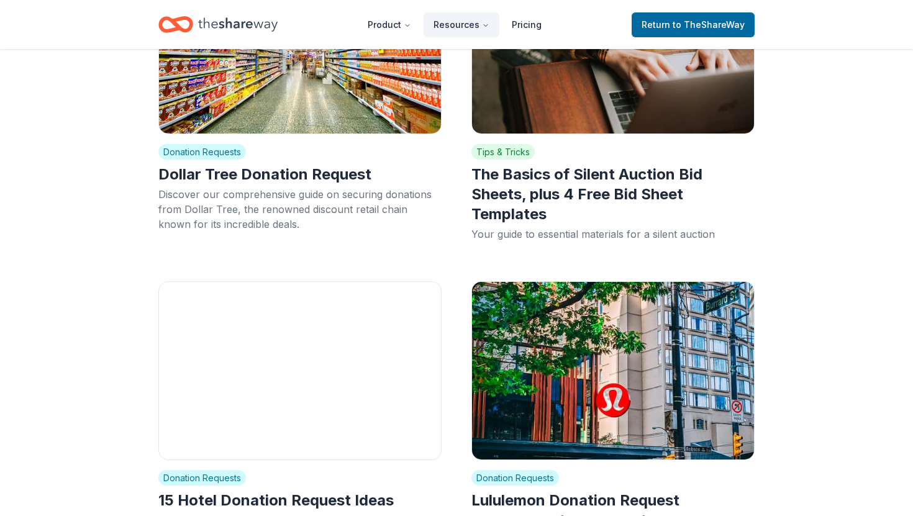
scroll to position [9014, 0]
